Goal: Task Accomplishment & Management: Manage account settings

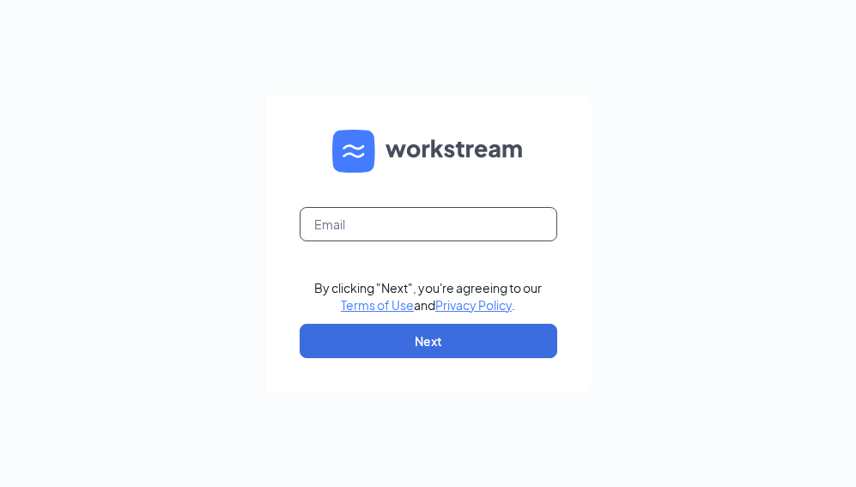
click at [335, 222] on input "text" at bounding box center [429, 224] width 258 height 34
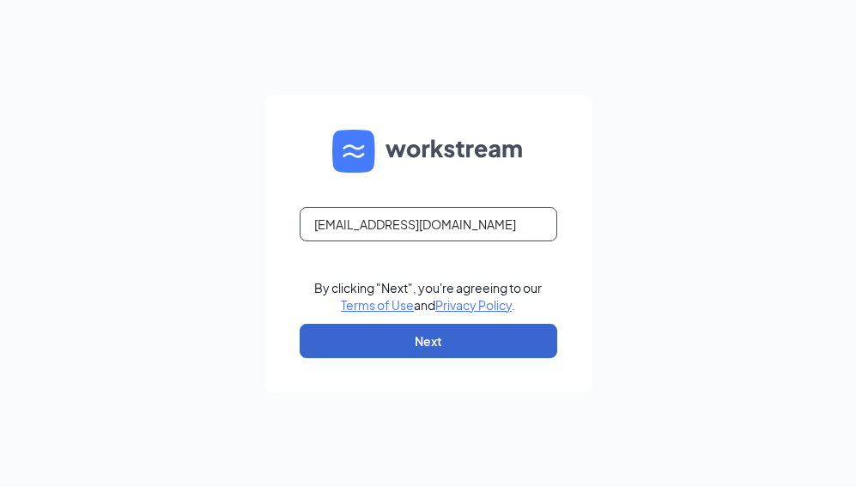
type input "rs039750@tacobell.com"
click at [376, 348] on button "Next" at bounding box center [429, 341] width 258 height 34
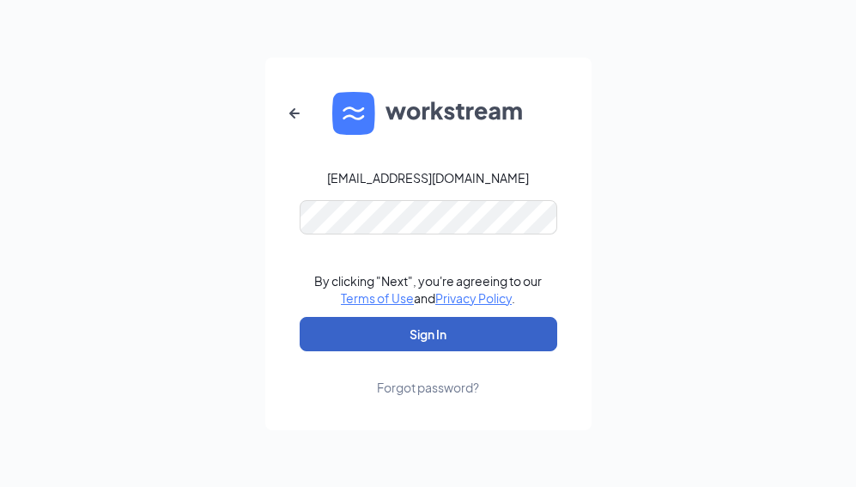
click at [390, 322] on button "Sign In" at bounding box center [429, 334] width 258 height 34
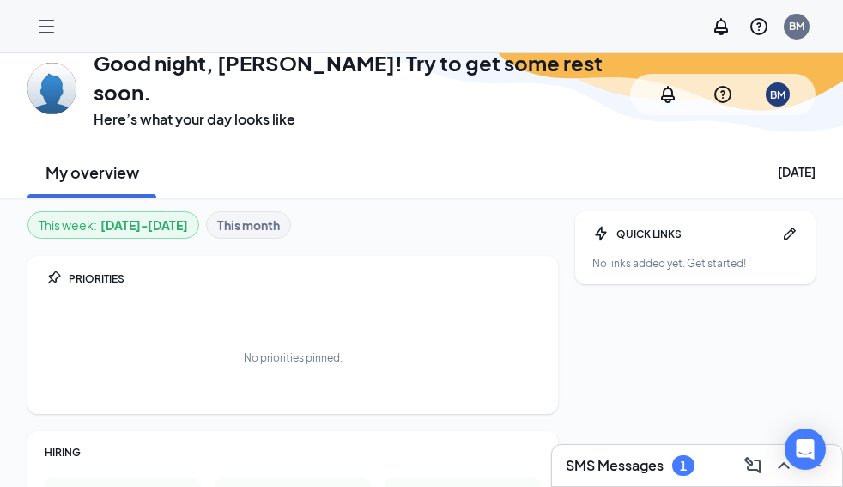
click at [645, 464] on h3 "SMS Messages" at bounding box center [615, 465] width 98 height 19
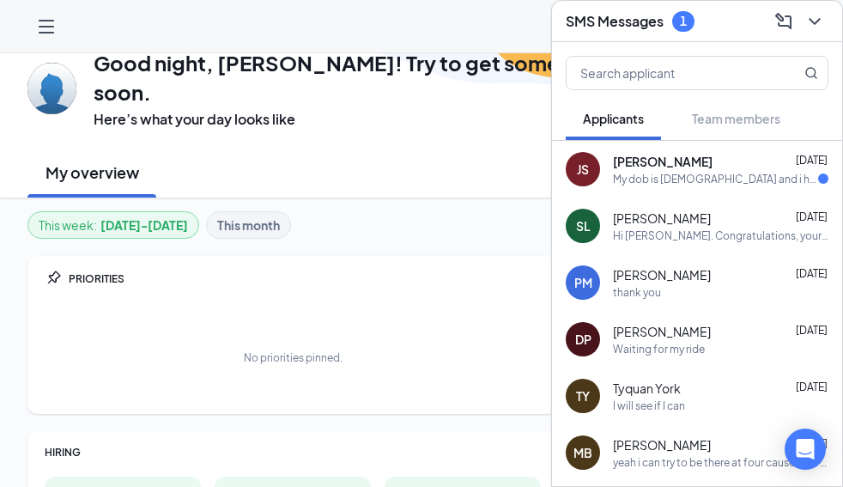
click at [651, 187] on div "JS [PERSON_NAME] [DEMOGRAPHIC_DATA] My dob is [DEMOGRAPHIC_DATA] and i have ano…" at bounding box center [697, 169] width 290 height 57
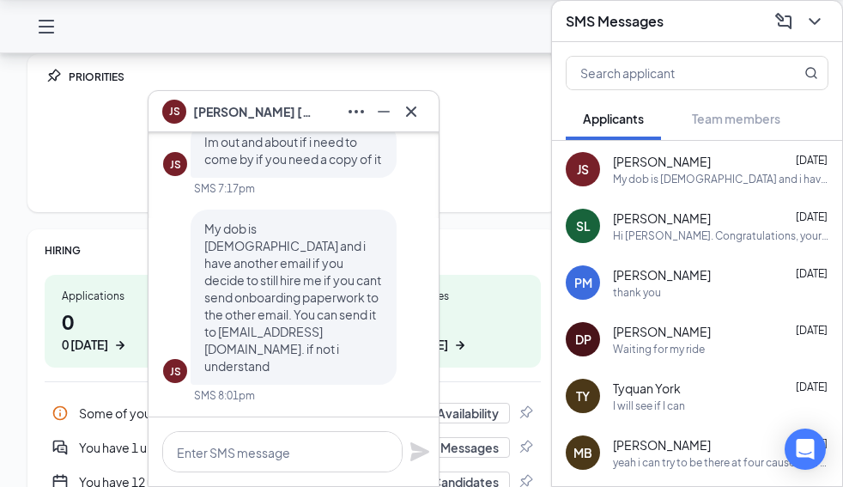
scroll to position [258, 0]
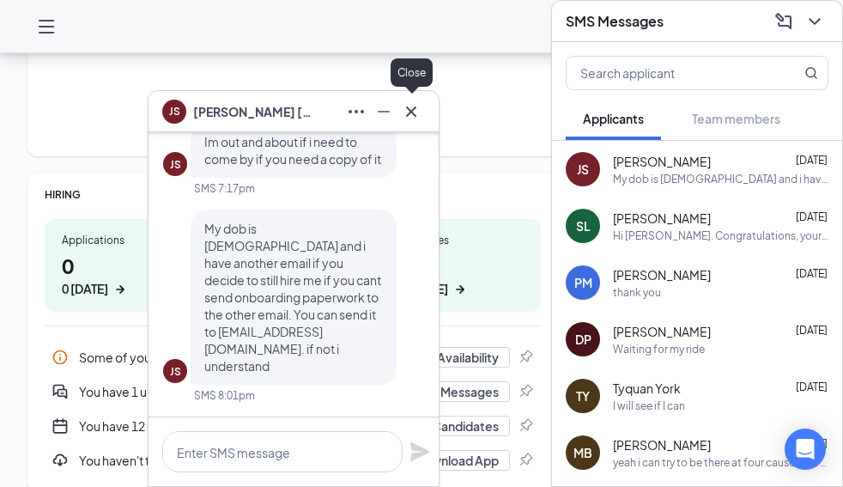
click at [407, 110] on icon "Cross" at bounding box center [411, 111] width 21 height 21
